Goal: Transaction & Acquisition: Purchase product/service

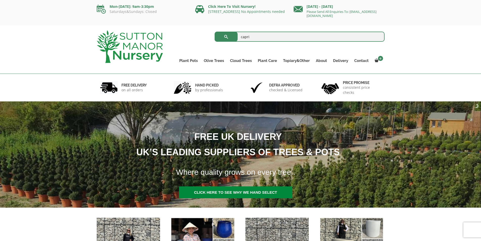
type input "CAPRI"
click at [226, 37] on span "submit" at bounding box center [226, 37] width 0 height 0
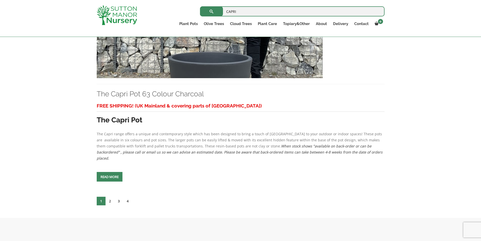
scroll to position [2123, 0]
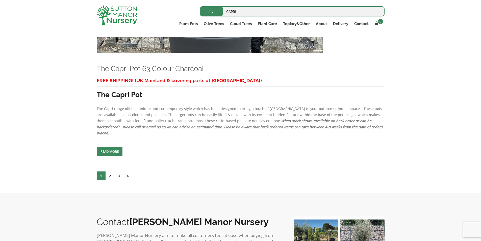
click at [111, 171] on link "2" at bounding box center [110, 175] width 9 height 9
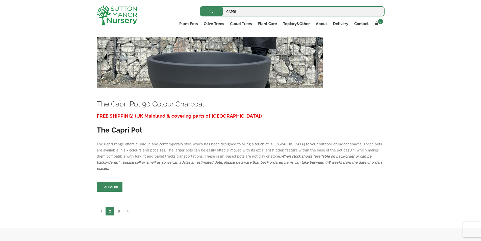
scroll to position [2215, 0]
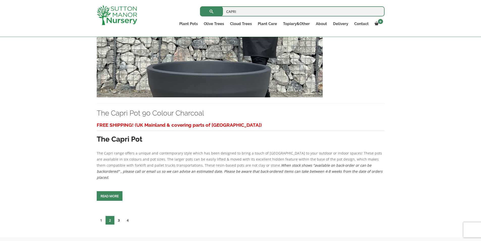
click at [119, 216] on link "3" at bounding box center [118, 220] width 9 height 9
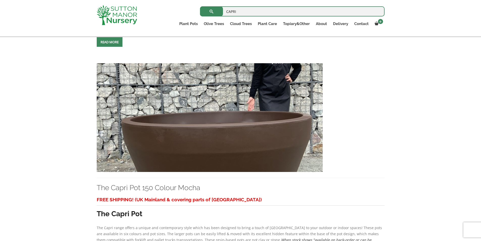
scroll to position [1693, 0]
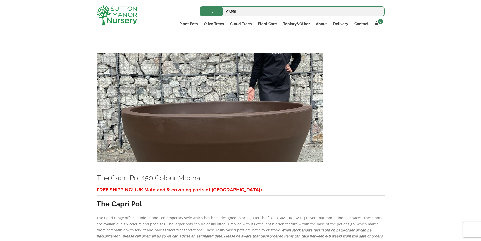
click at [209, 93] on img at bounding box center [210, 107] width 226 height 109
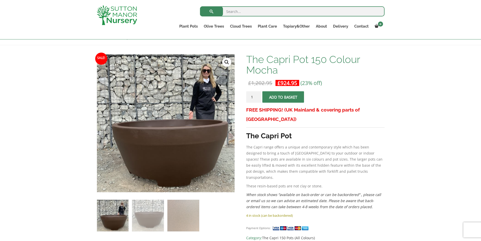
scroll to position [51, 0]
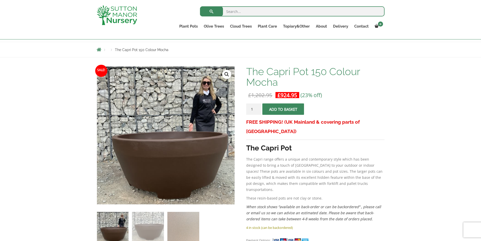
click at [116, 226] on img at bounding box center [113, 228] width 32 height 32
